Goal: Transaction & Acquisition: Purchase product/service

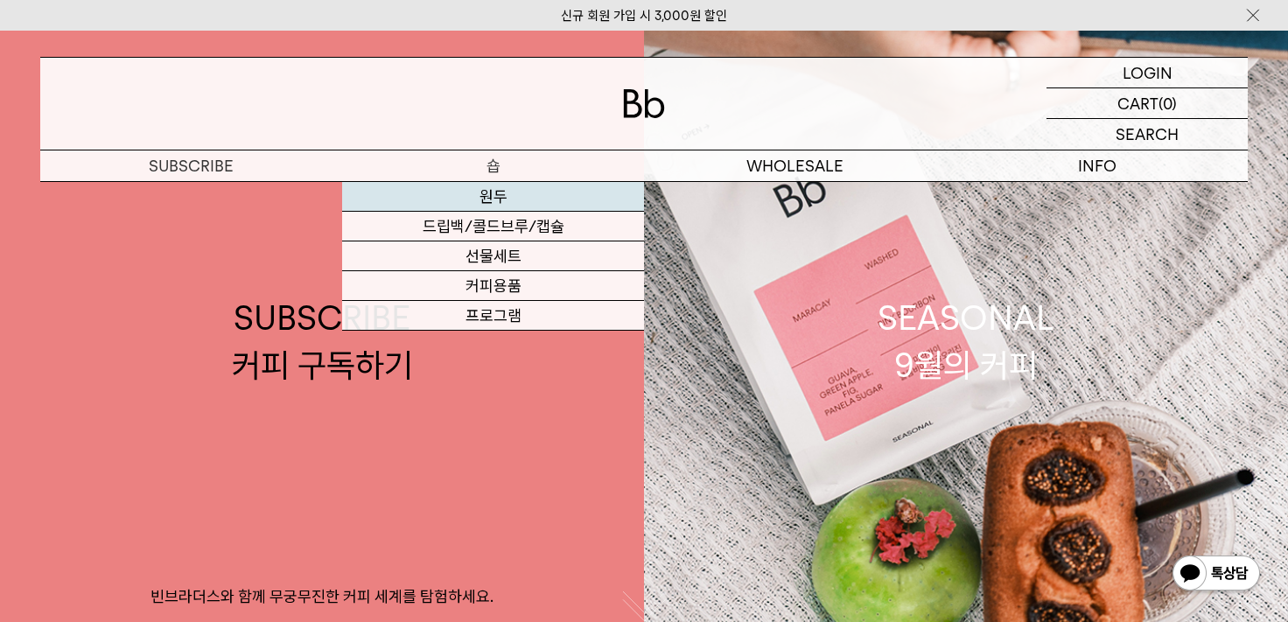
click at [495, 196] on link "원두" at bounding box center [493, 197] width 302 height 30
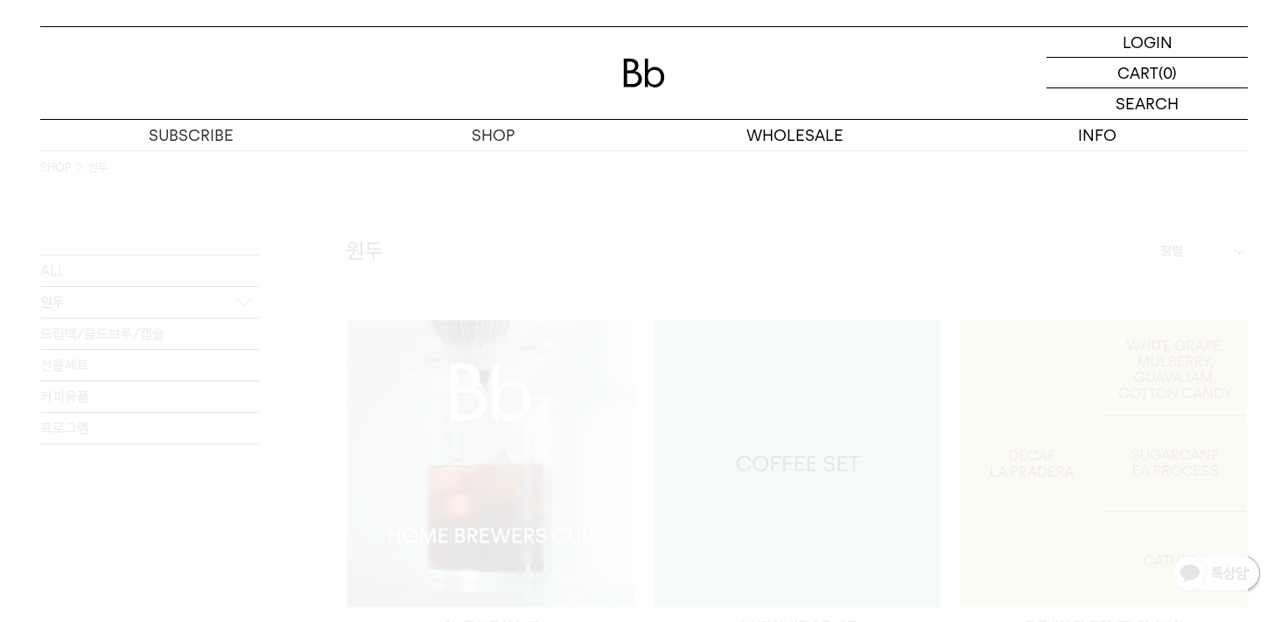
click at [483, 139] on p "SHOP" at bounding box center [493, 135] width 302 height 31
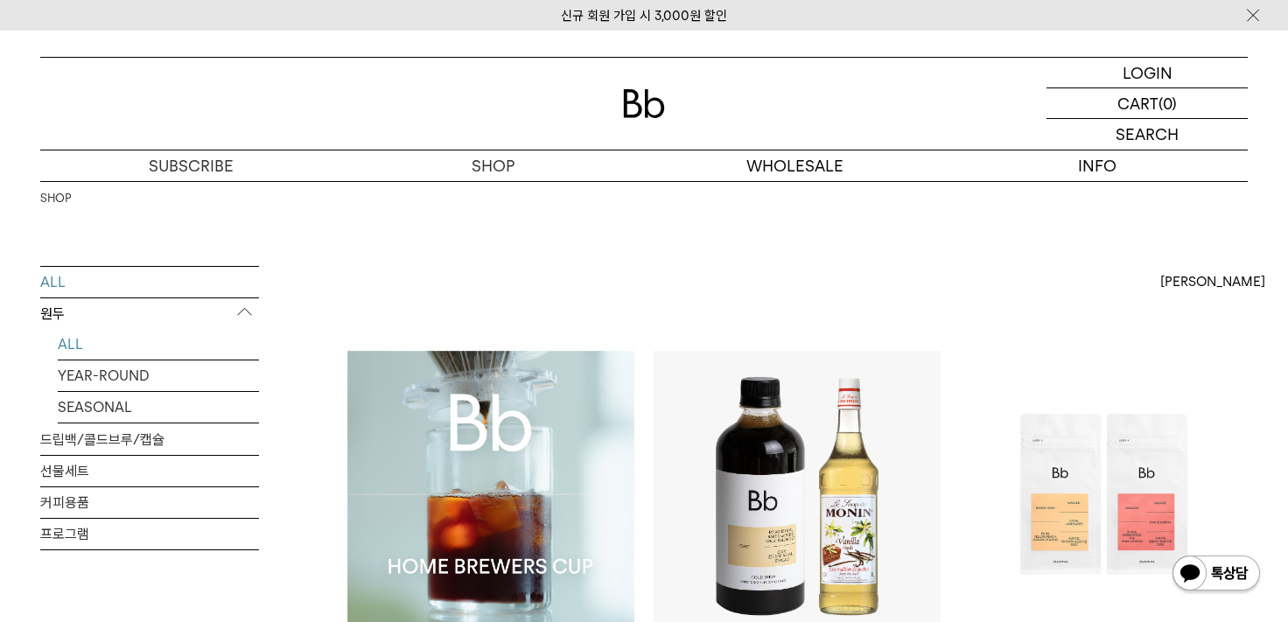
click at [82, 341] on link "ALL" at bounding box center [158, 344] width 201 height 31
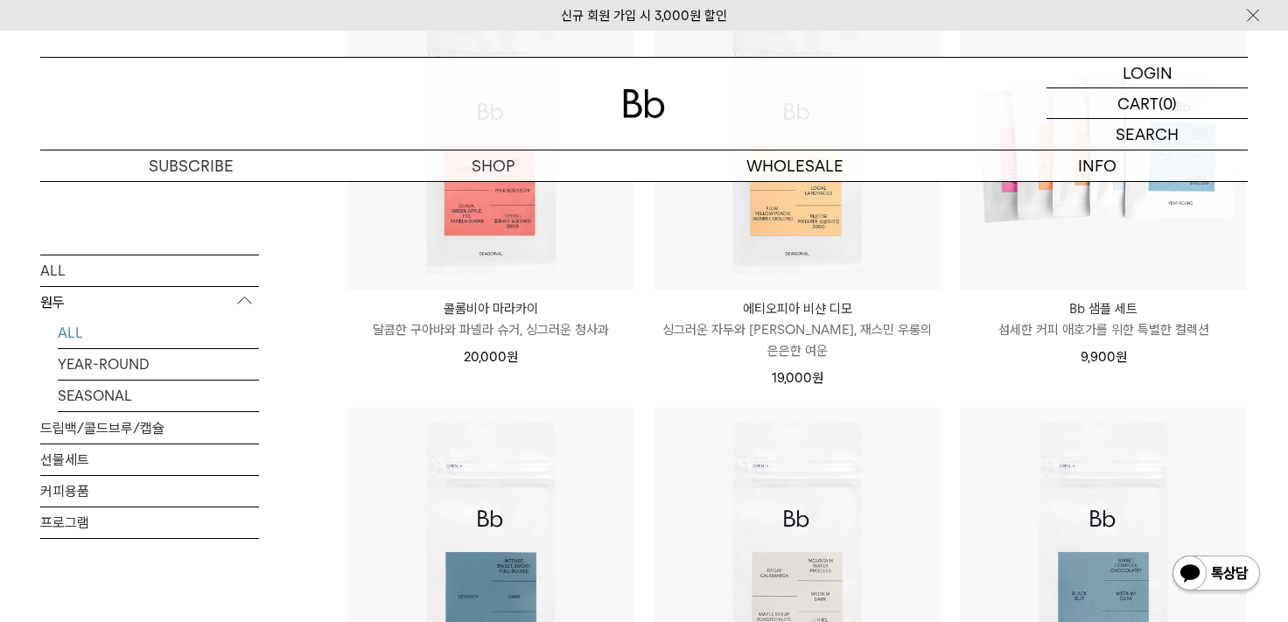
scroll to position [787, 0]
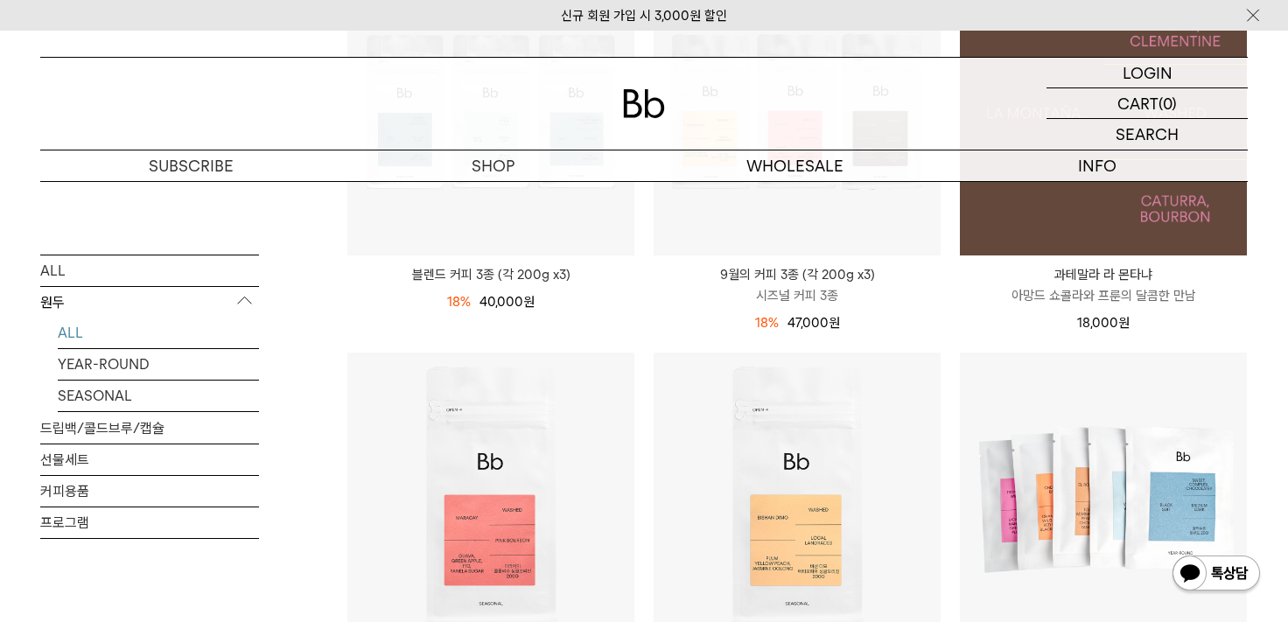
click at [1078, 217] on img at bounding box center [1103, 112] width 287 height 287
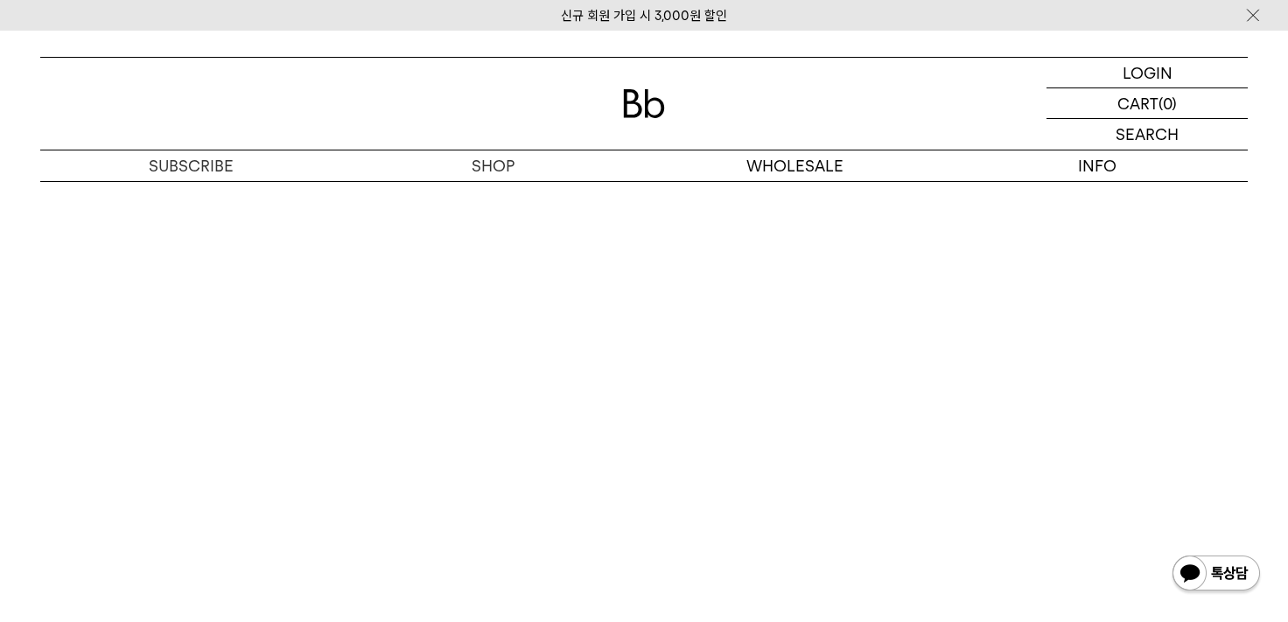
scroll to position [4199, 0]
